Goal: Check status: Check status

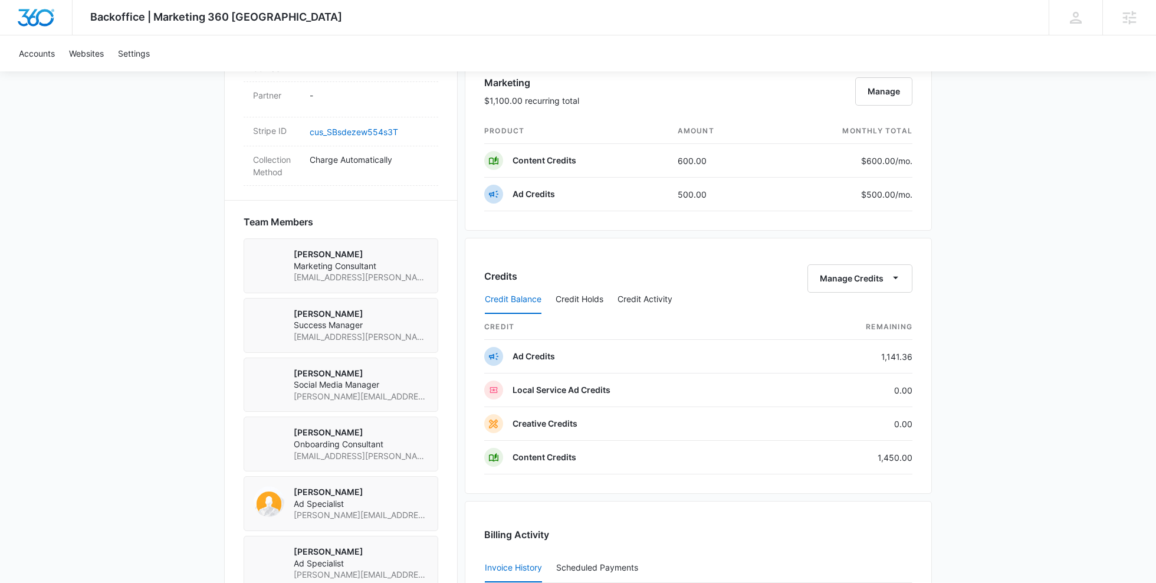
scroll to position [709, 0]
click at [627, 298] on button "Credit Activity" at bounding box center [644, 298] width 55 height 28
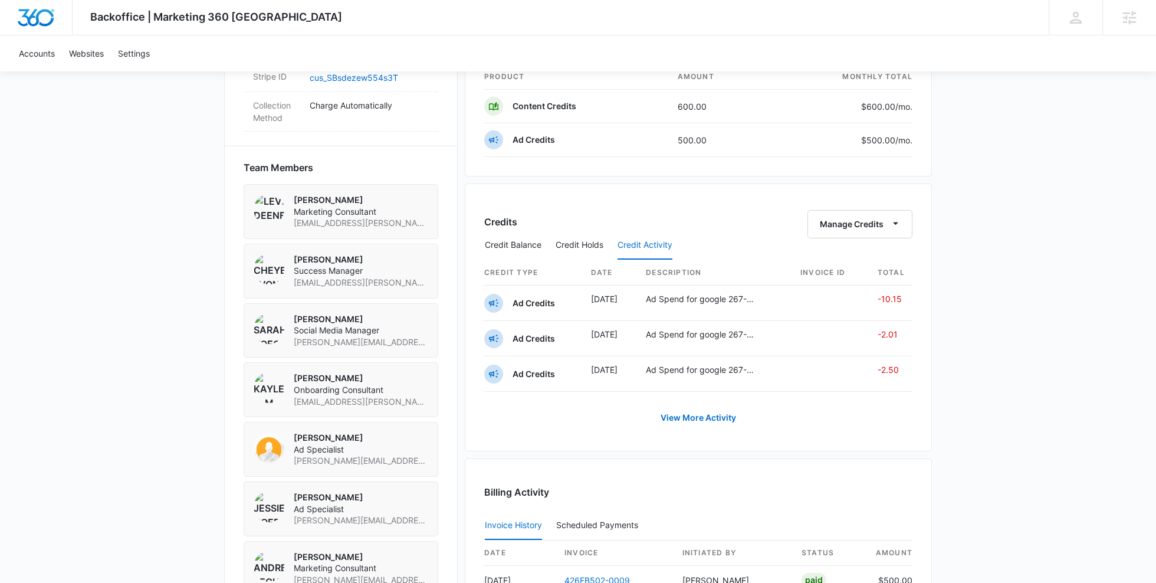
scroll to position [762, 0]
click at [698, 413] on link "View More Activity" at bounding box center [698, 417] width 99 height 28
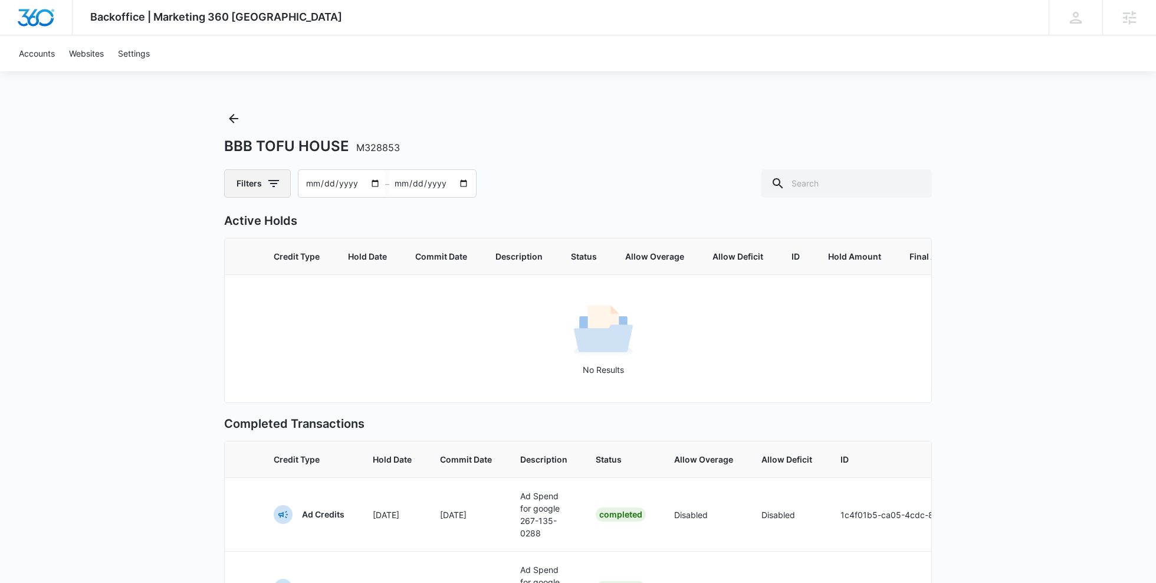
click at [277, 176] on icon "button" at bounding box center [274, 183] width 14 height 14
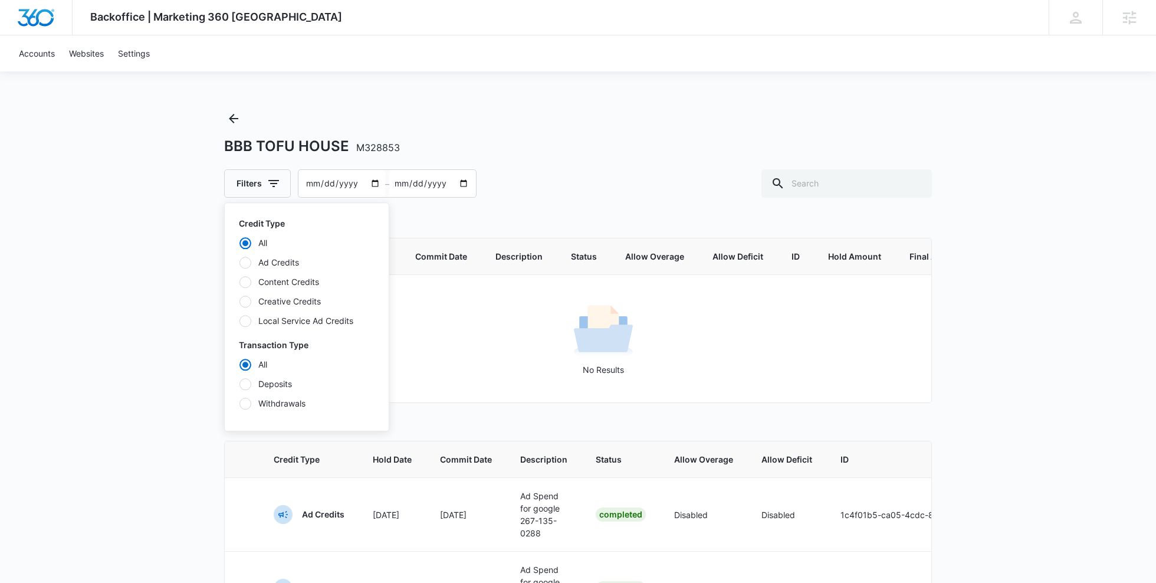
click at [280, 280] on label "Content Credits" at bounding box center [307, 281] width 136 height 12
click at [239, 281] on input "Content Credits" at bounding box center [239, 281] width 1 height 1
radio input "false"
radio input "true"
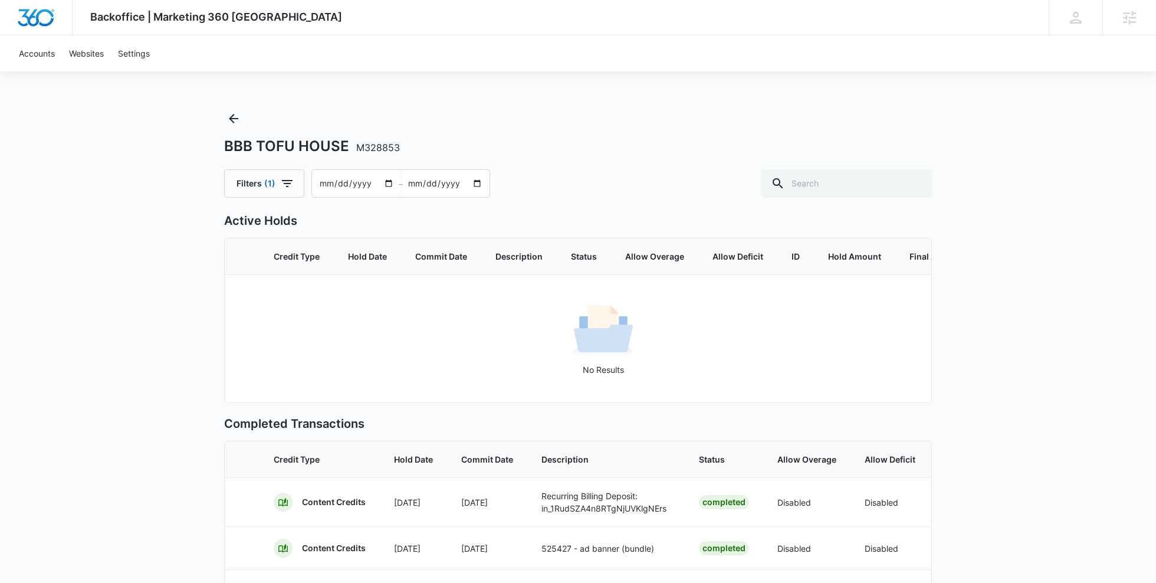
click at [976, 387] on div "Backoffice | Marketing 360 Canada Apps Settings sb [PERSON_NAME] [PERSON_NAME][…" at bounding box center [578, 428] width 1156 height 857
click at [380, 182] on input "[DATE]" at bounding box center [355, 183] width 87 height 27
click at [385, 182] on input "[DATE]" at bounding box center [355, 183] width 87 height 27
type input "[DATE]"
click at [624, 206] on div "BBB TOFU HOUSE M328853 Filters [PHONE_NUMBER][DATE] – [DATE] Active Holds Credi…" at bounding box center [578, 561] width 708 height 905
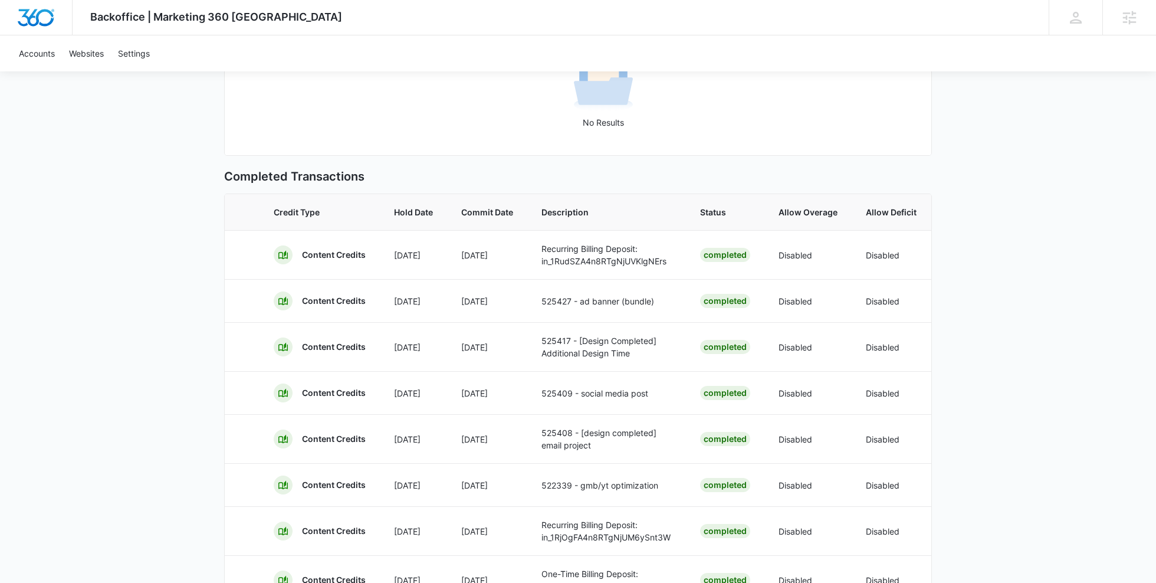
scroll to position [59, 0]
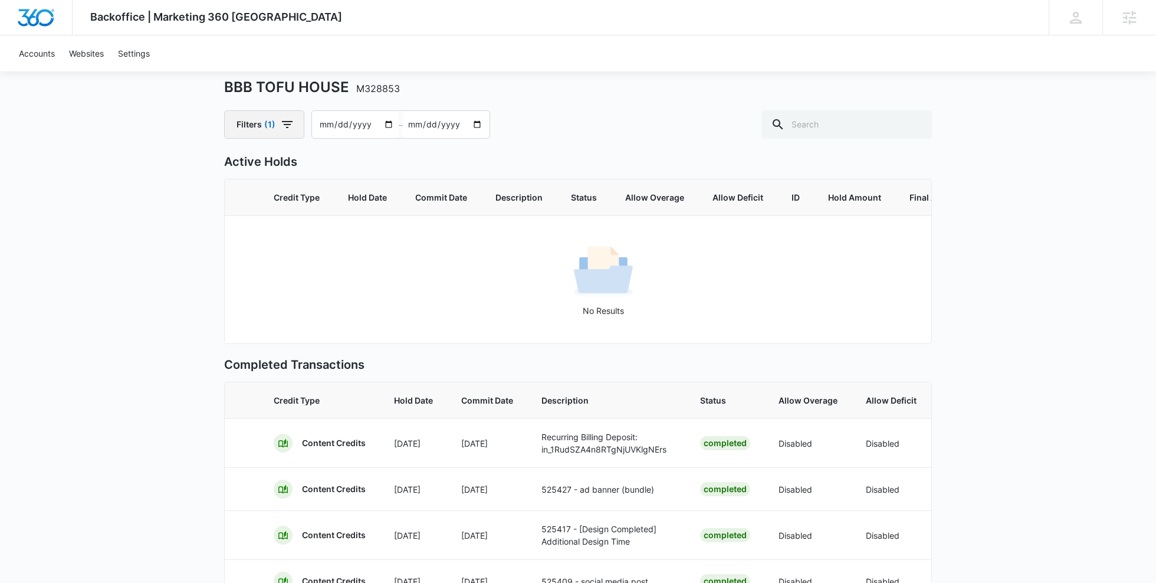
click at [282, 117] on icon "button" at bounding box center [287, 124] width 14 height 14
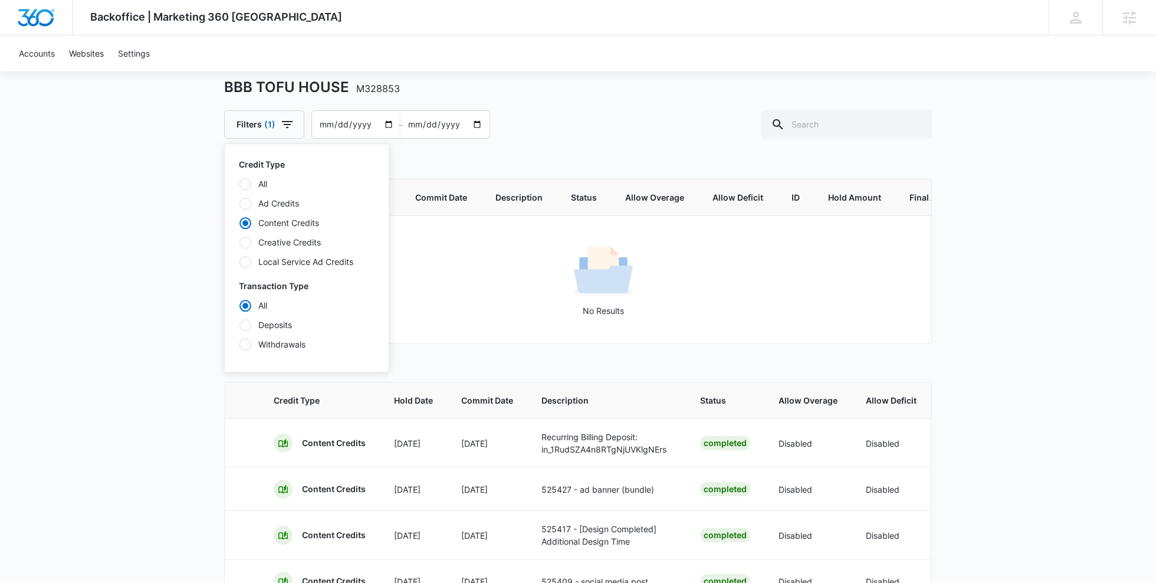
click at [266, 324] on label "Deposits" at bounding box center [307, 324] width 136 height 12
click at [239, 324] on input "Deposits" at bounding box center [239, 324] width 1 height 1
radio input "false"
radio input "true"
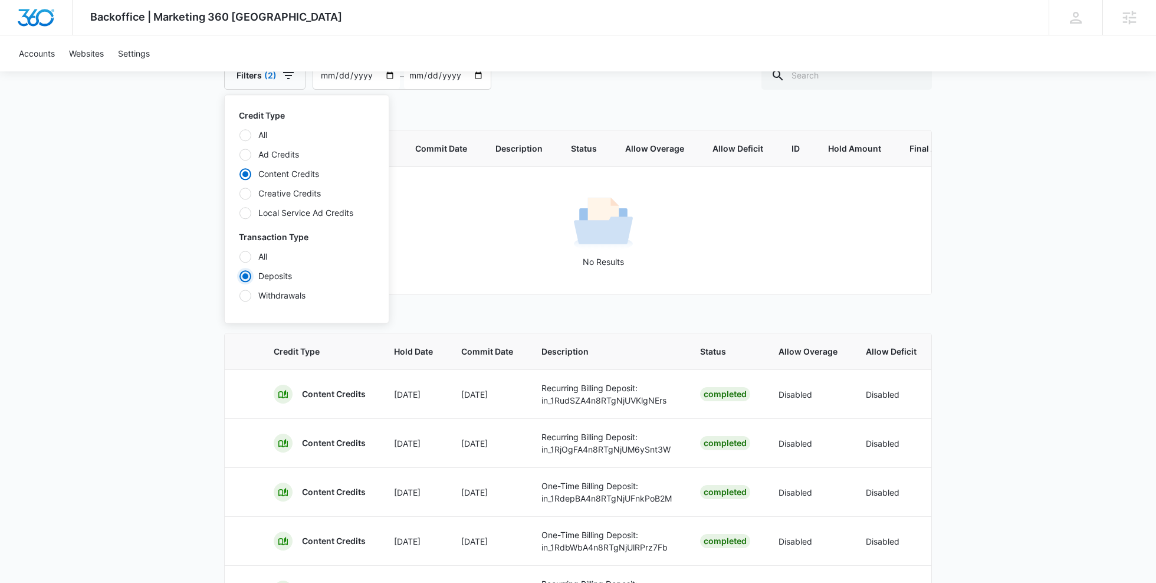
scroll to position [98, 0]
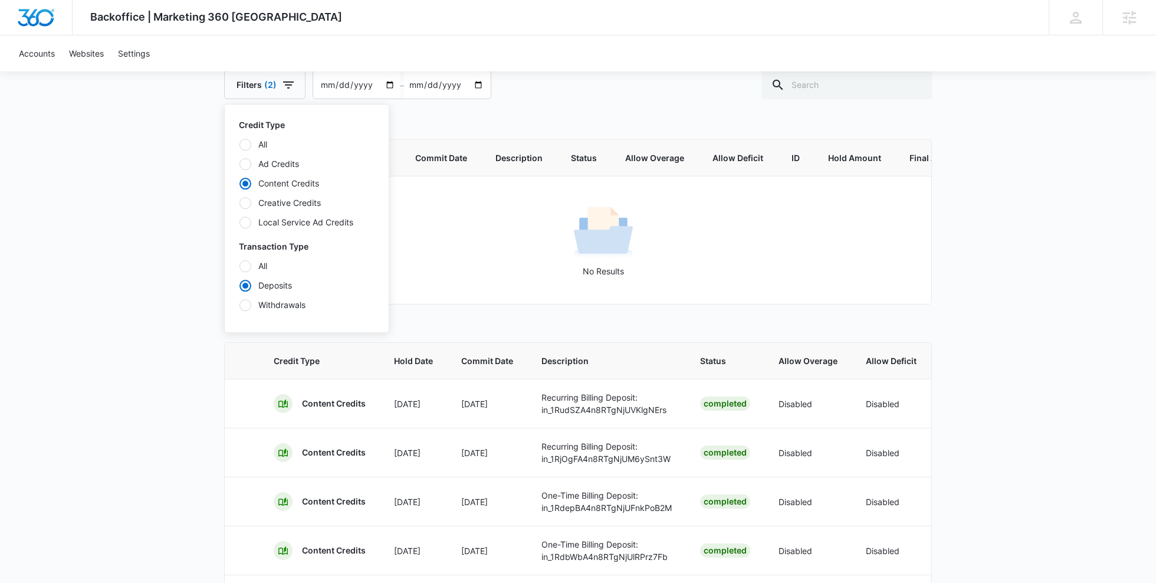
click at [248, 262] on div at bounding box center [245, 266] width 12 height 12
click at [239, 265] on input "All" at bounding box center [239, 265] width 1 height 1
radio input "true"
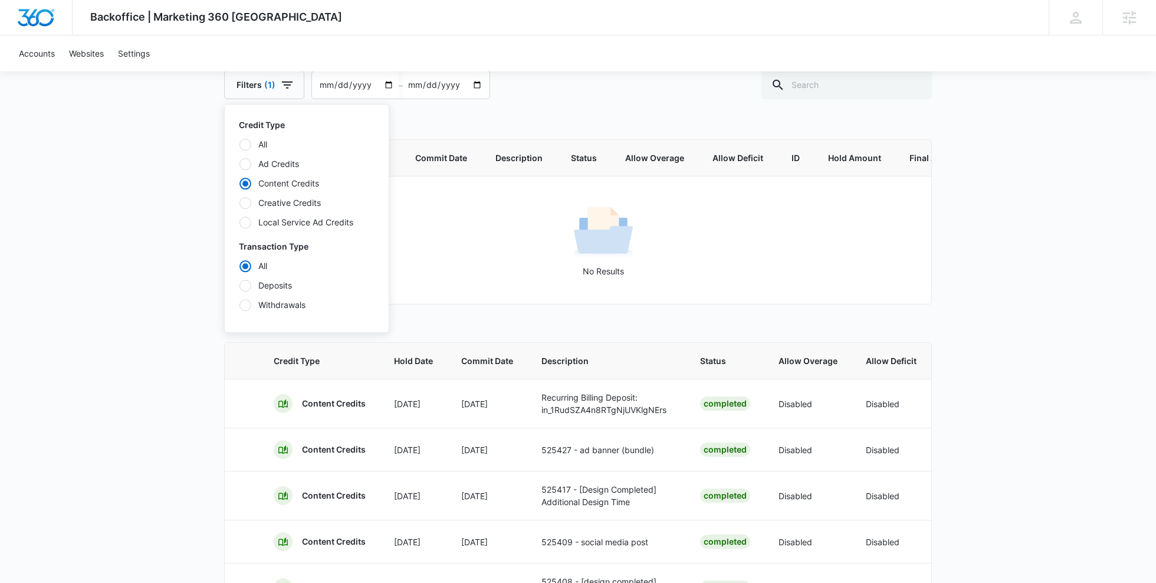
click at [476, 327] on p "Completed Transactions" at bounding box center [578, 325] width 708 height 18
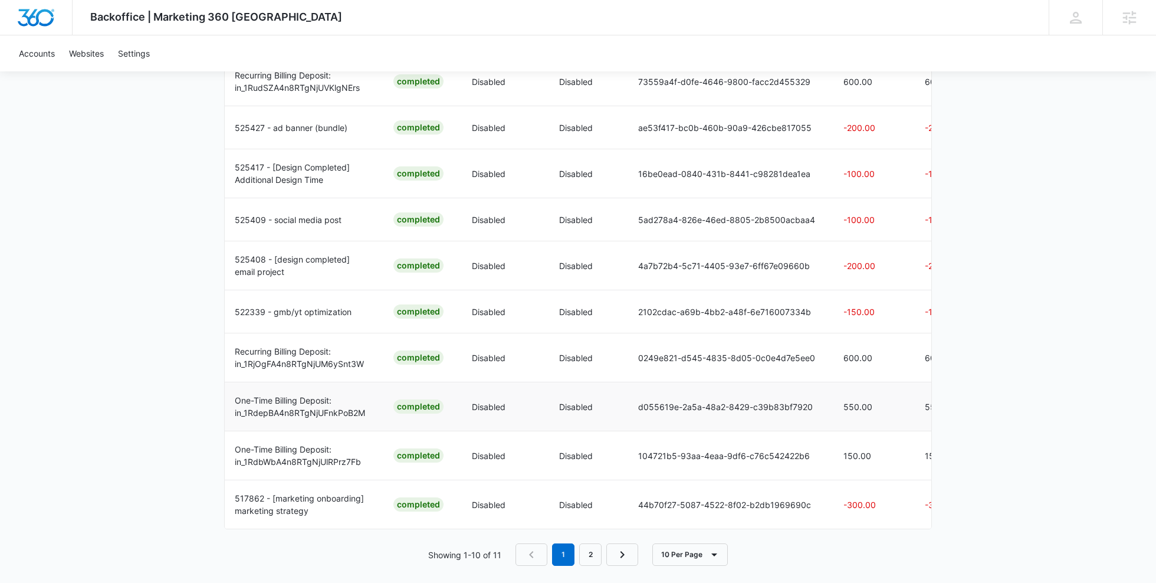
scroll to position [0, 368]
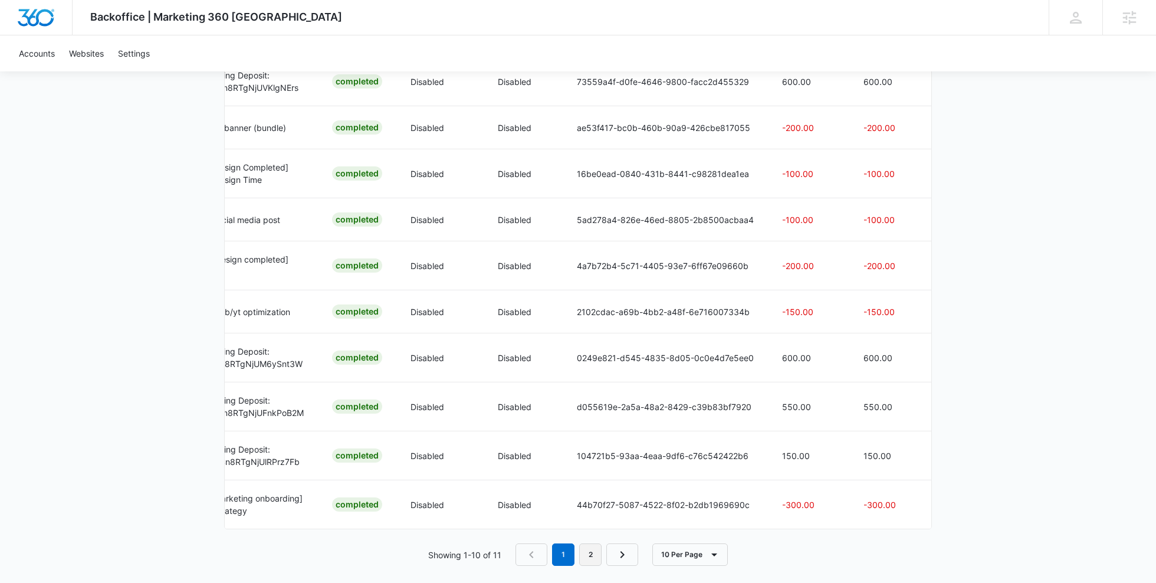
click at [585, 549] on link "2" at bounding box center [590, 554] width 22 height 22
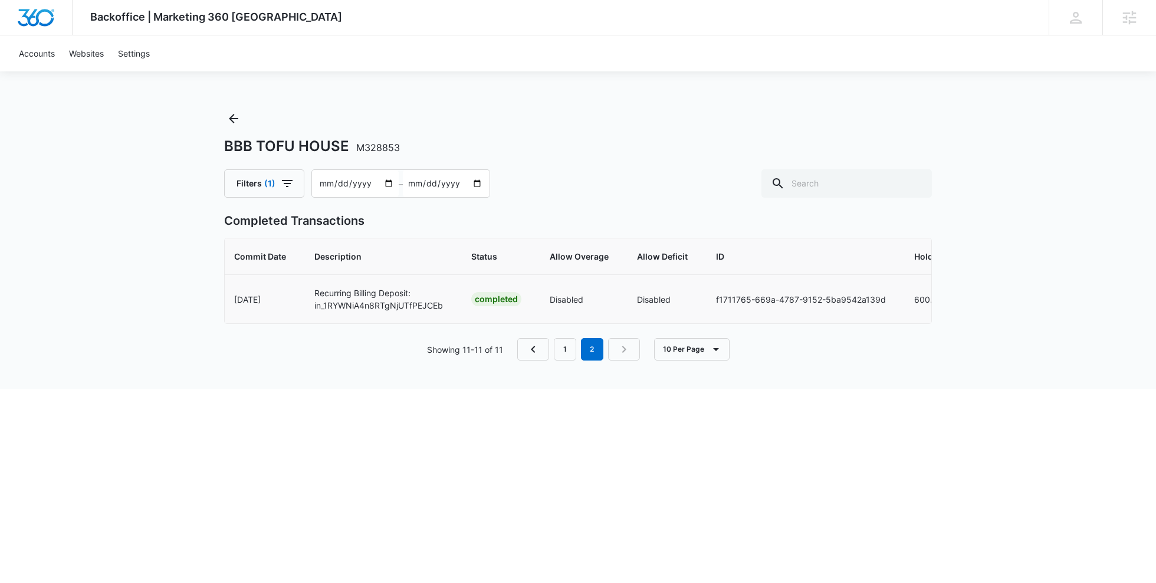
scroll to position [0, 0]
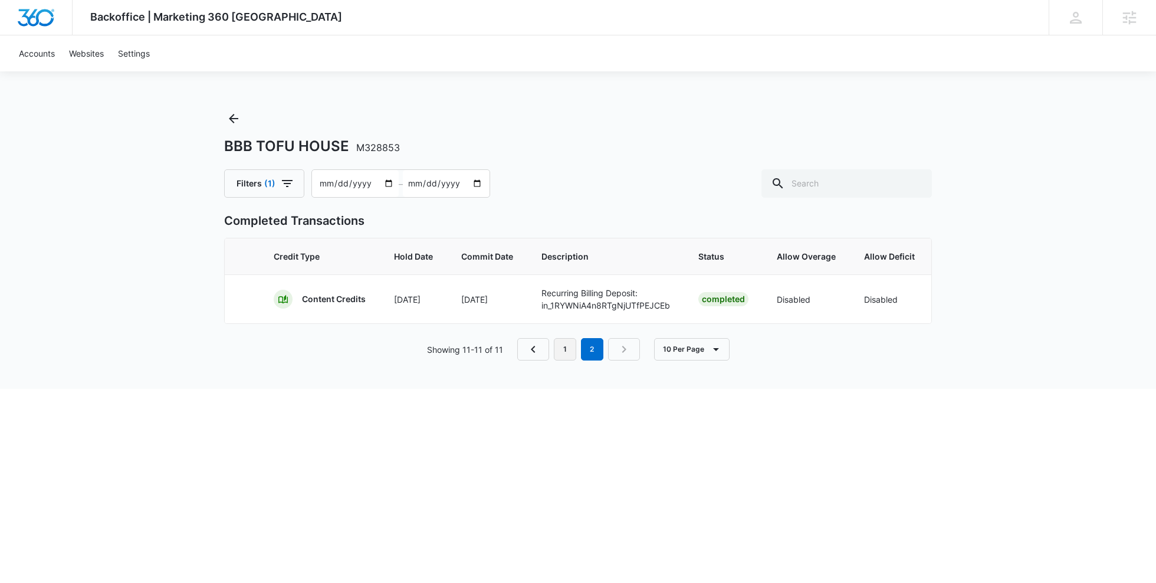
click at [562, 346] on link "1" at bounding box center [565, 349] width 22 height 22
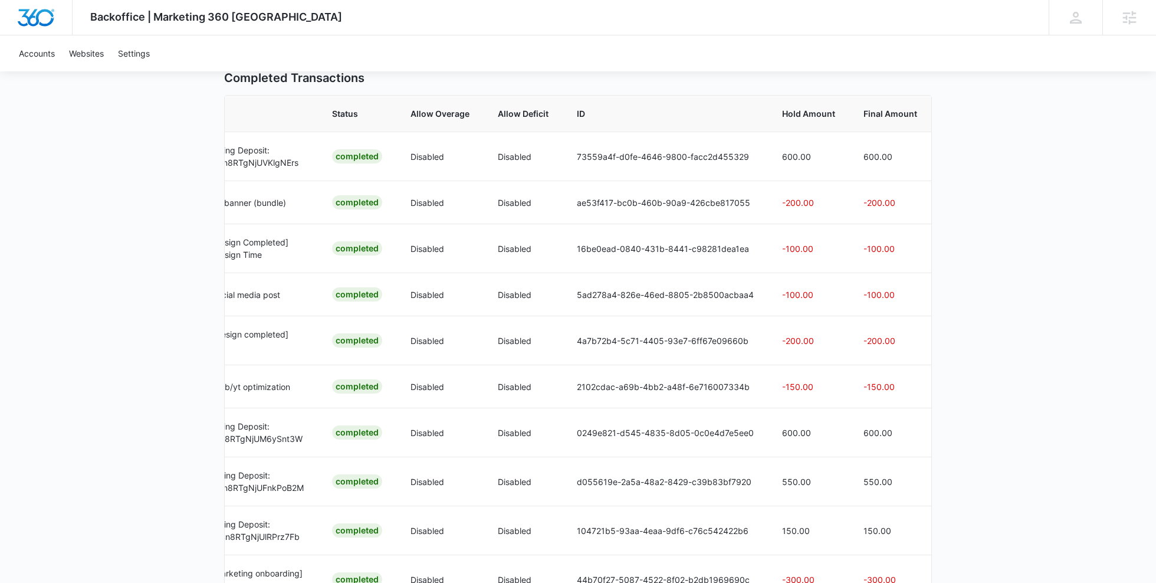
scroll to position [342, 0]
